Goal: Task Accomplishment & Management: Use online tool/utility

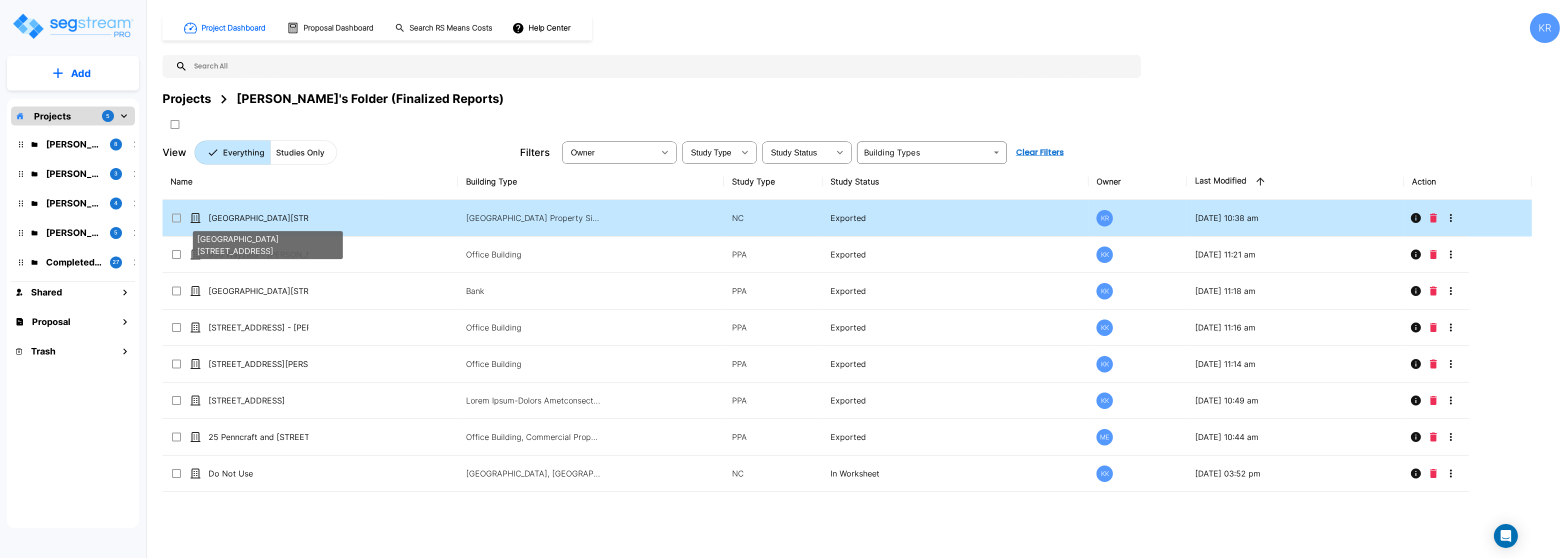
click at [292, 223] on p "[GEOGRAPHIC_DATA][STREET_ADDRESS]" at bounding box center [259, 218] width 100 height 12
checkbox input "true"
click at [292, 223] on p "[GEOGRAPHIC_DATA][STREET_ADDRESS]" at bounding box center [259, 218] width 100 height 12
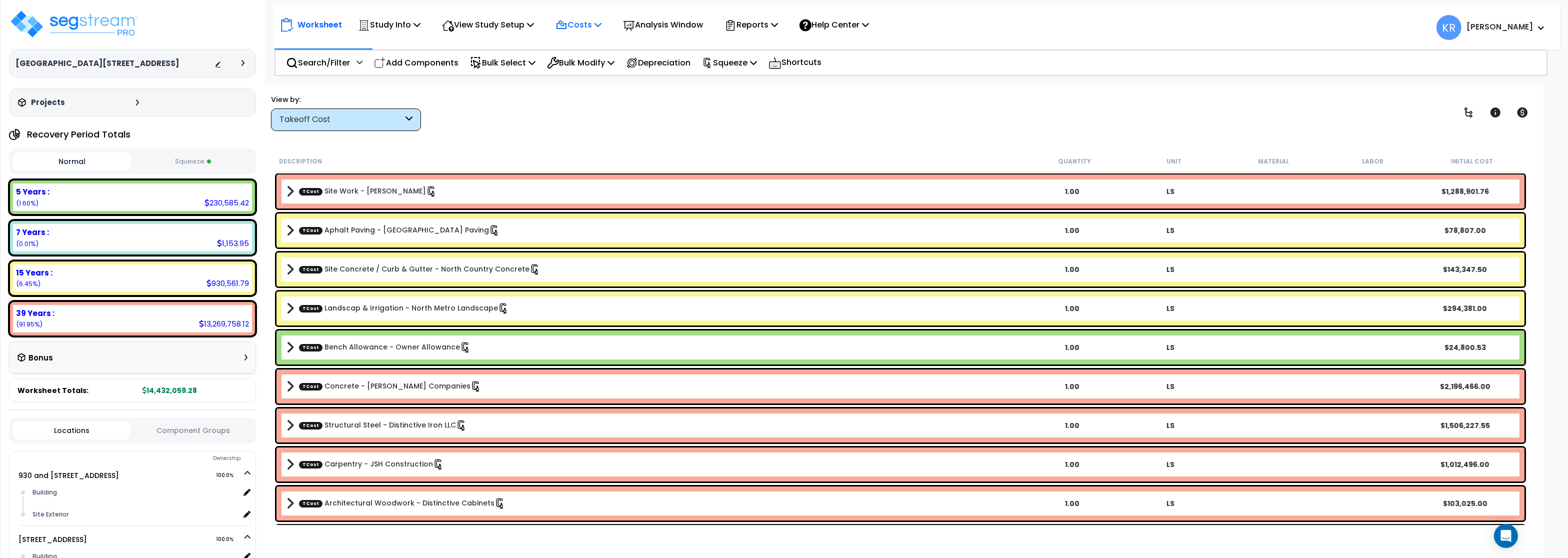
click at [589, 23] on p "Costs" at bounding box center [579, 25] width 46 height 13
click at [581, 42] on link "Indirect Costs" at bounding box center [600, 47] width 99 height 20
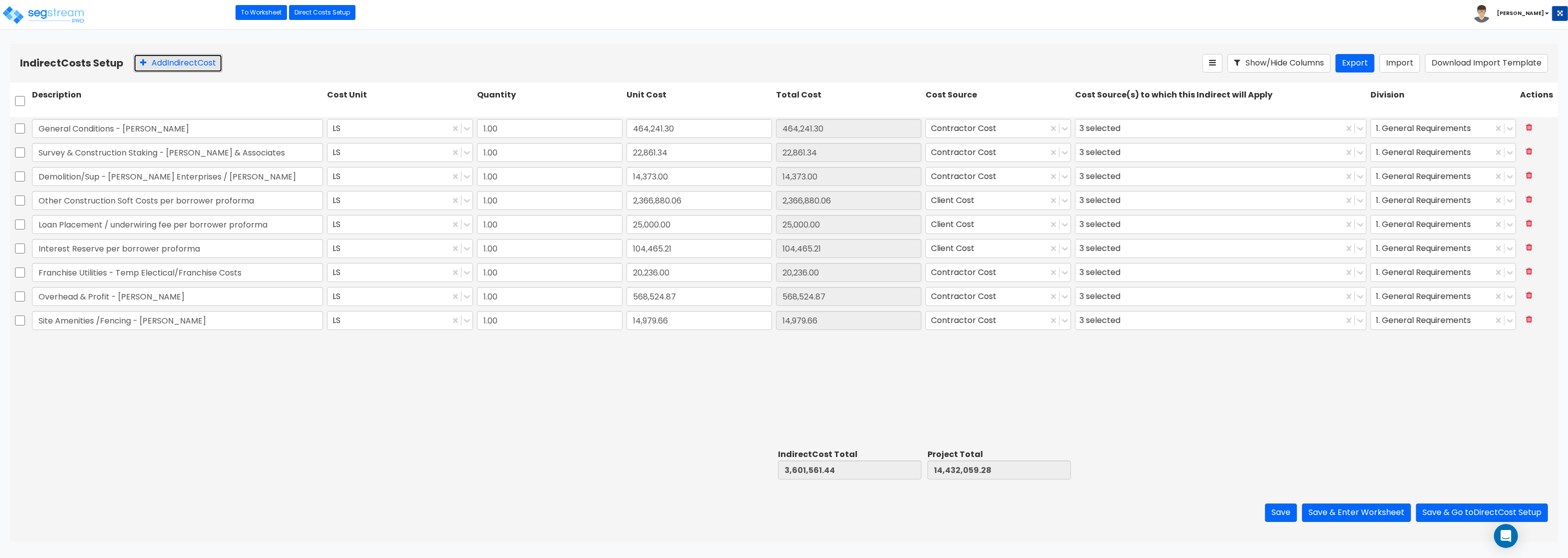
click at [157, 66] on button "Add Indirect Cost" at bounding box center [178, 63] width 89 height 18
click at [82, 348] on input "text" at bounding box center [178, 344] width 291 height 19
type input "9"
type input "Additional Indirect Costs"
type input "9,331.96"
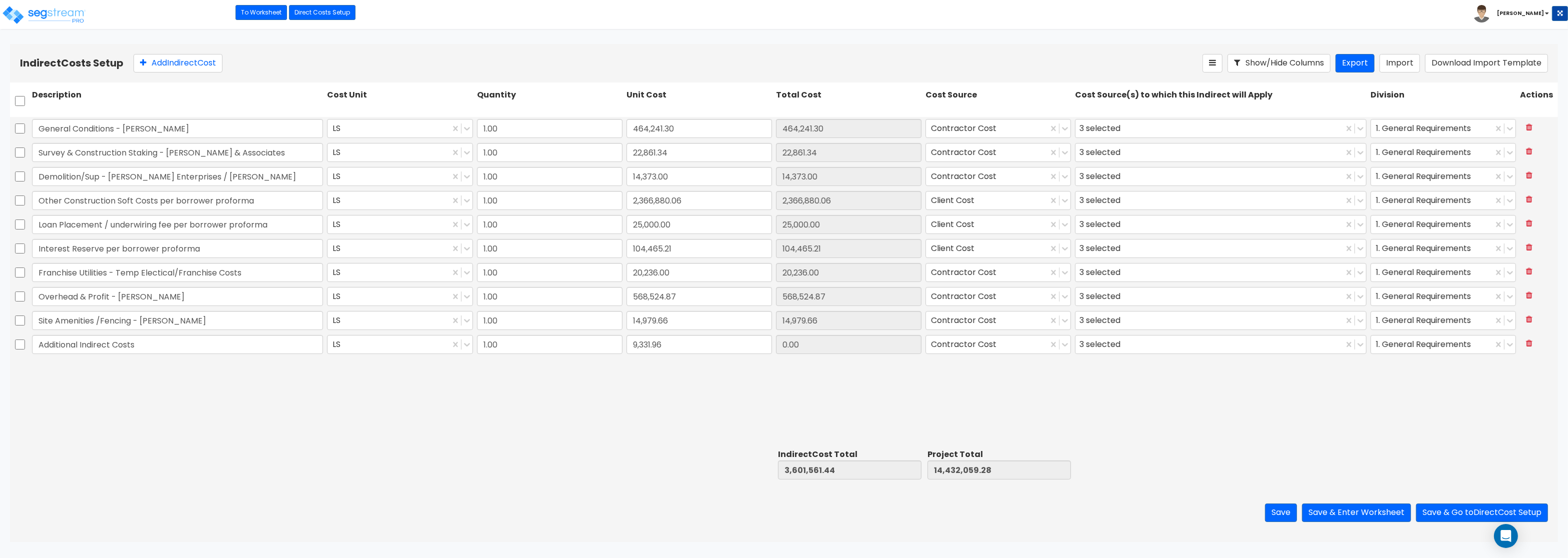
type input "9,331.96"
click at [1241, 443] on div "General Conditions - Rochon LS 1.00 464,241.30 464,241.30 Contractor Cost 3 sel…" at bounding box center [783, 281] width 1548 height 328
click at [1283, 514] on button "Save" at bounding box center [1281, 512] width 32 height 18
click at [1378, 511] on button "Save & Enter Worksheet" at bounding box center [1356, 512] width 109 height 18
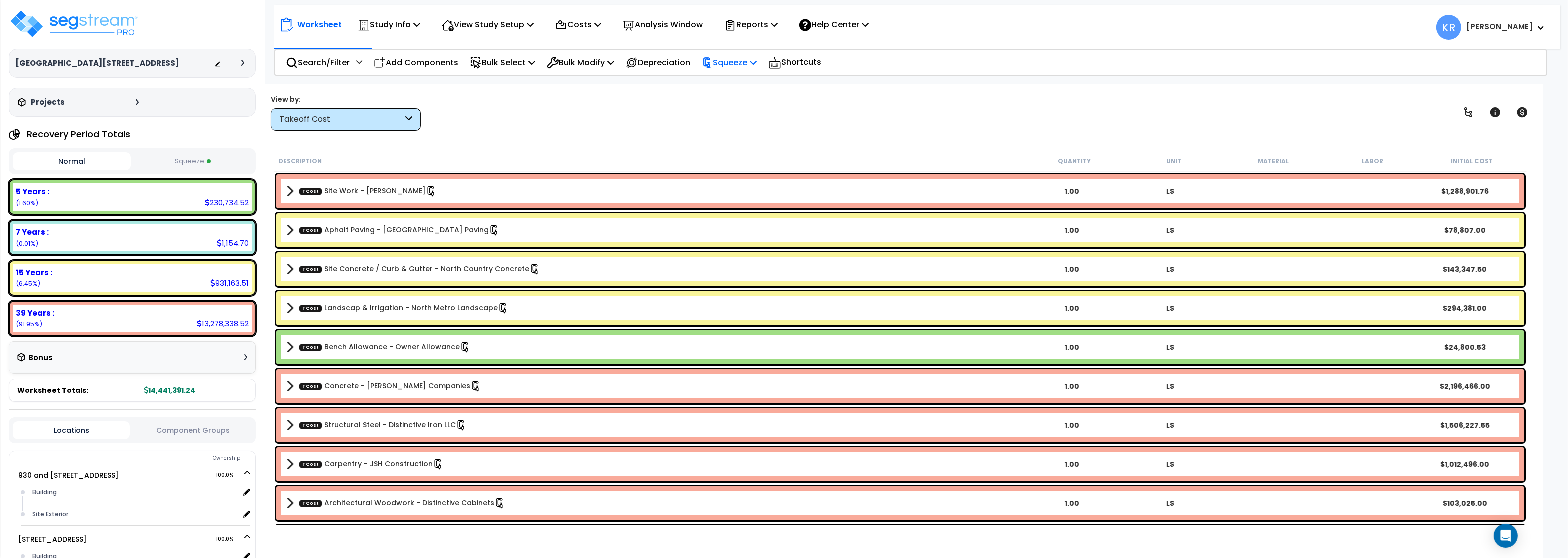
click at [713, 61] on icon at bounding box center [707, 63] width 11 height 11
click at [733, 86] on link "Re-squeeze" at bounding box center [746, 85] width 99 height 20
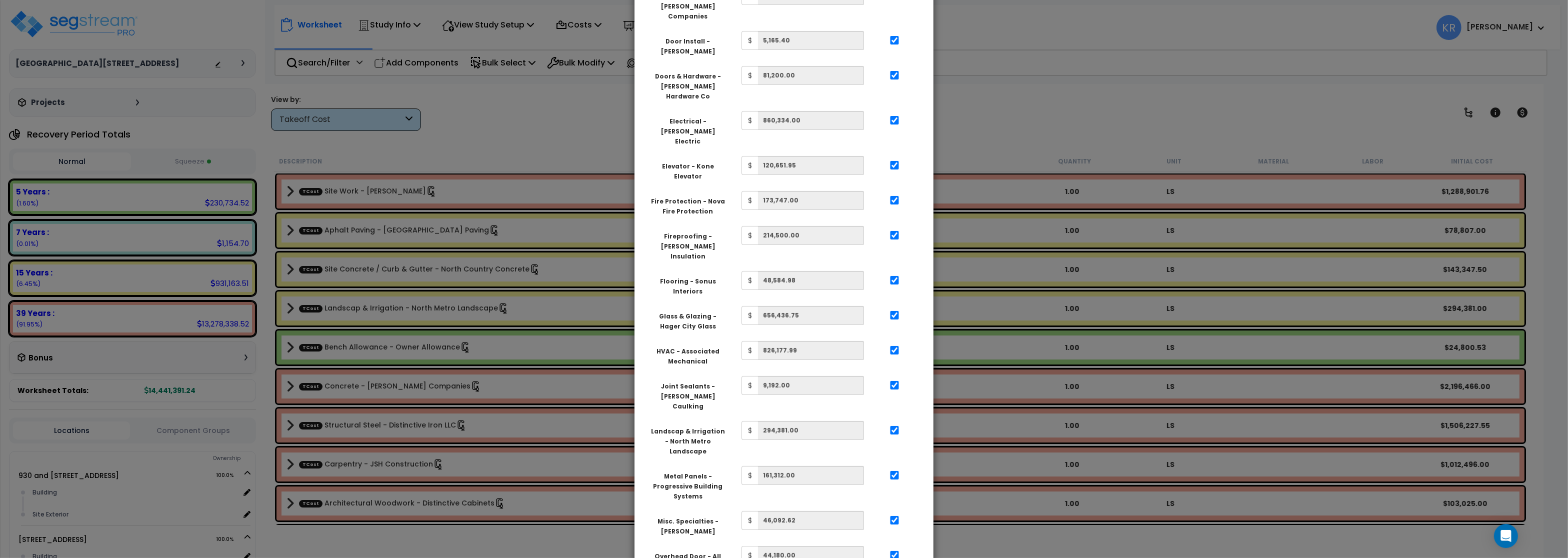
scroll to position [639, 0]
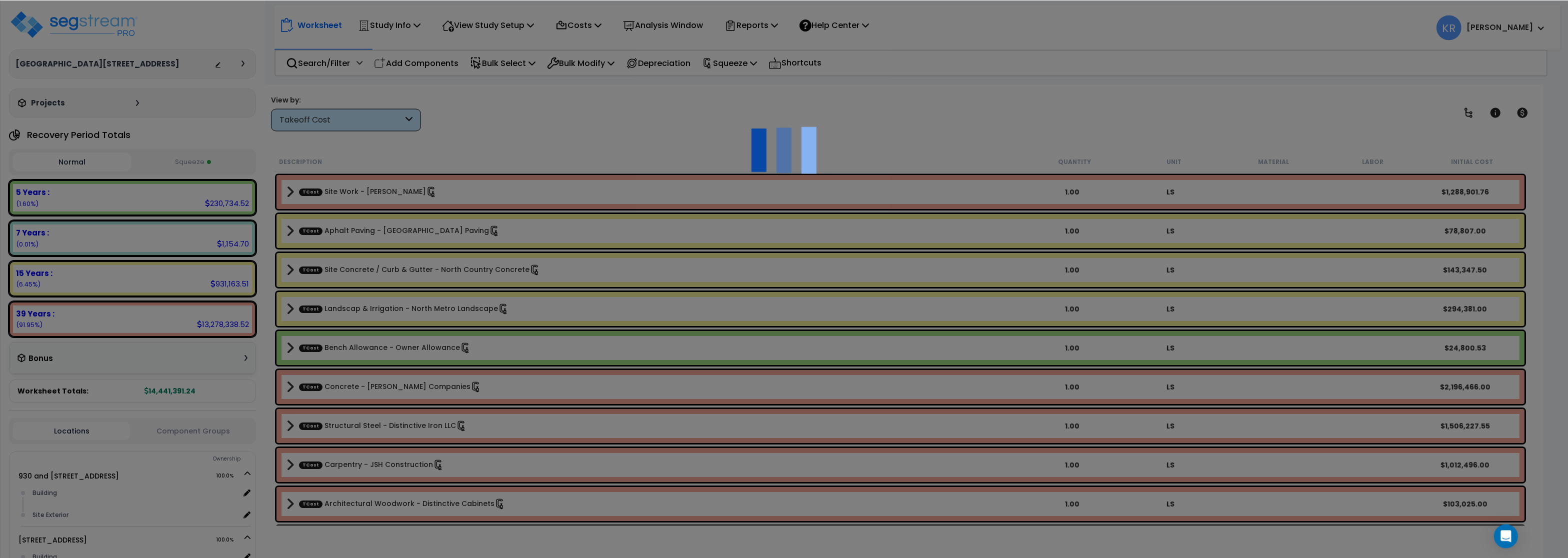
scroll to position [43, 0]
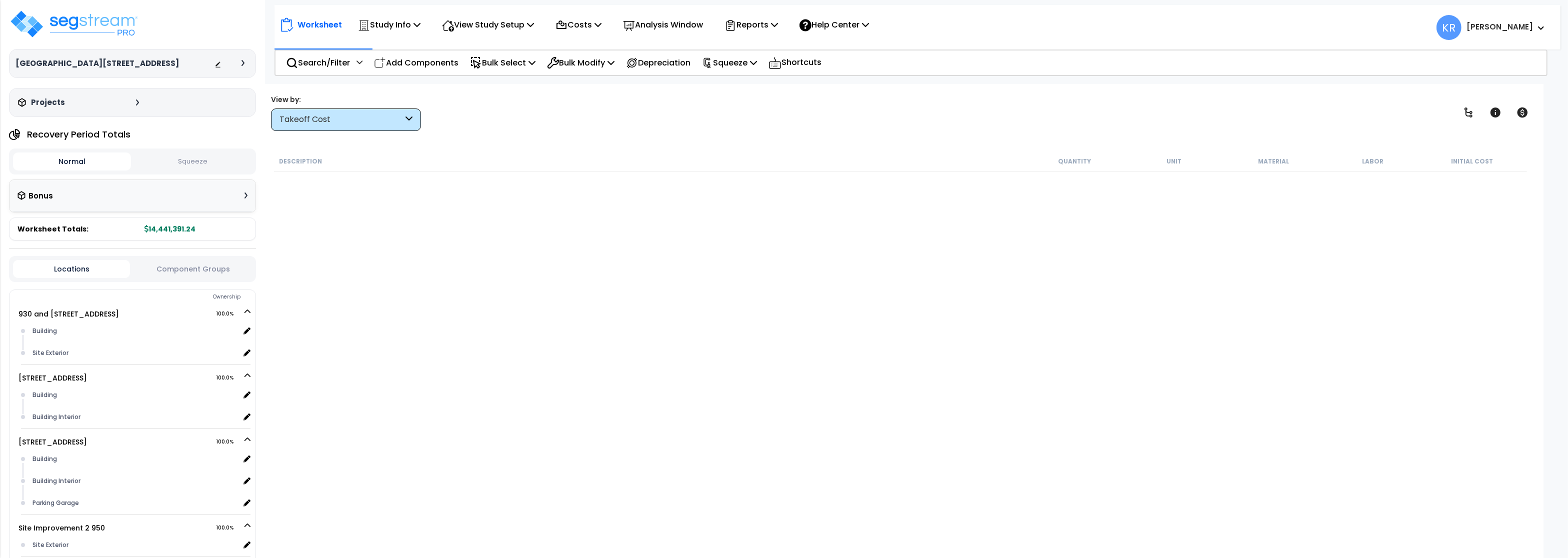
scroll to position [43, 0]
